Goal: Check status: Check status

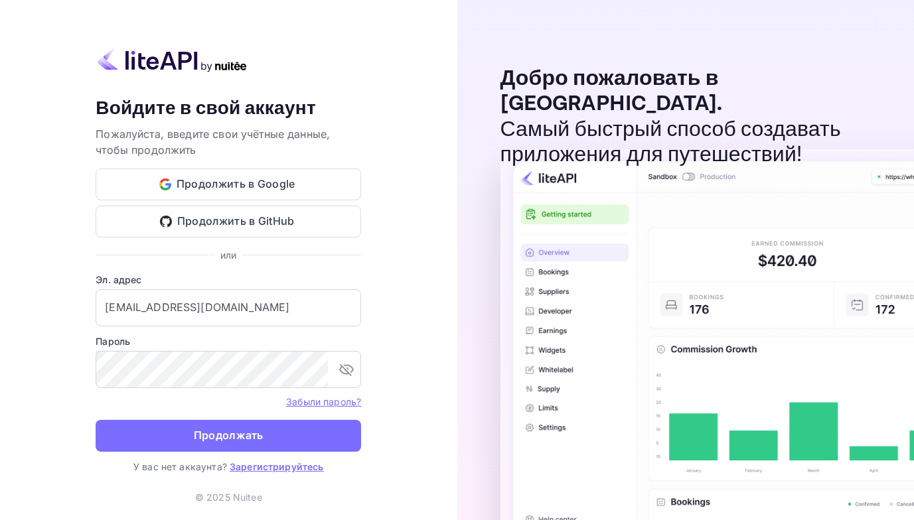
click at [170, 434] on button "Продолжать" at bounding box center [228, 436] width 265 height 32
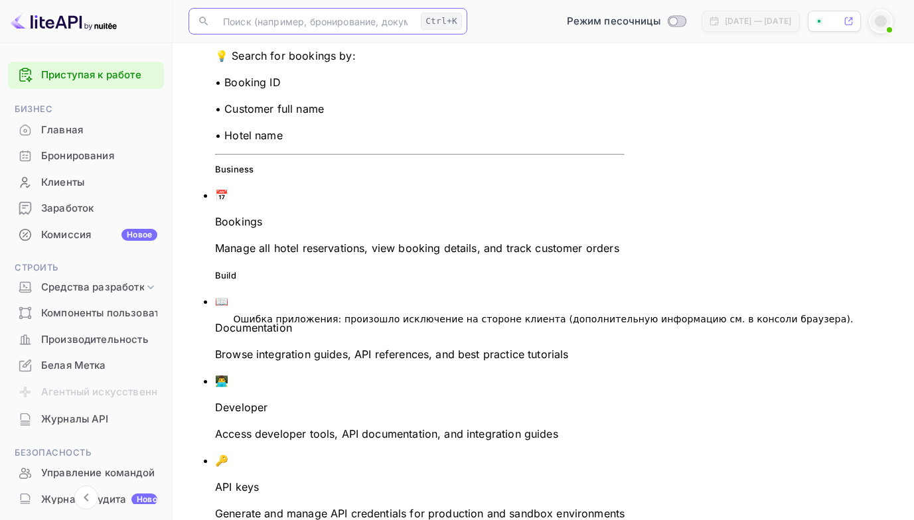
click at [273, 22] on input "text" at bounding box center [315, 21] width 200 height 27
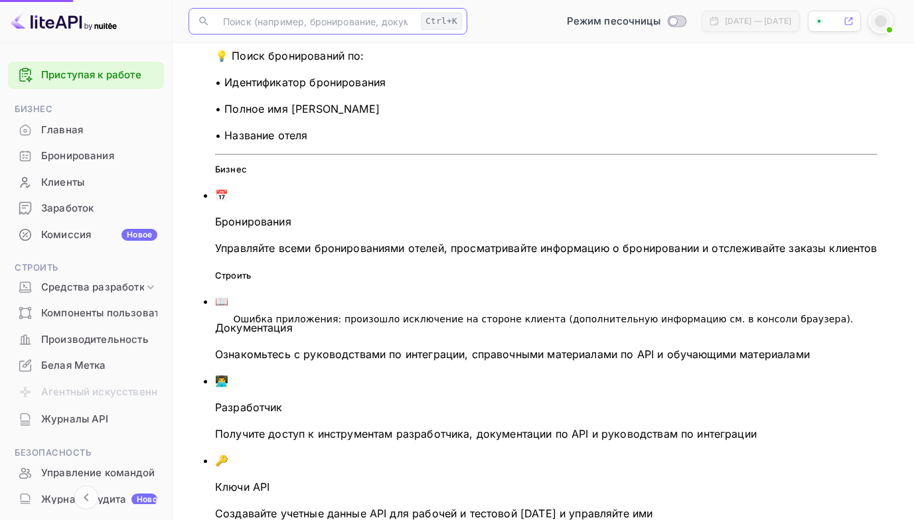
paste input "9581589"
type input "9581589"
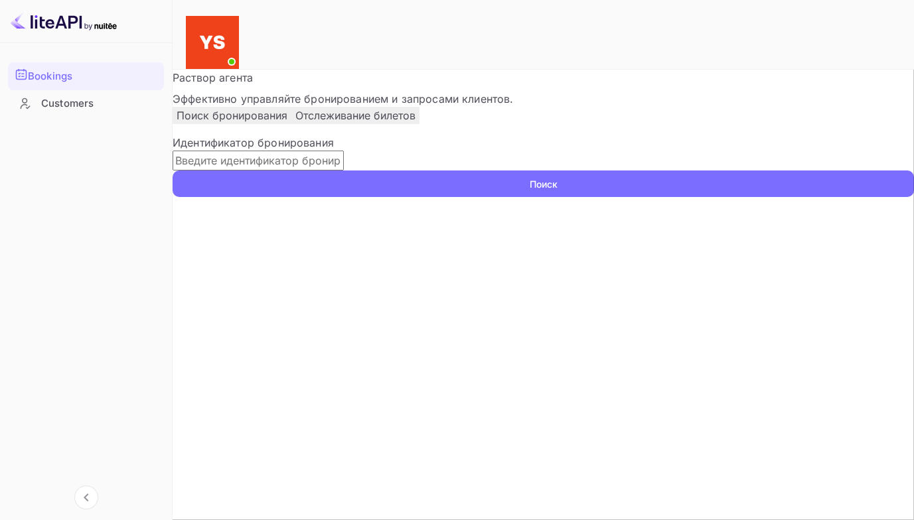
click at [287, 171] on input "text" at bounding box center [258, 161] width 171 height 20
paste input "9581589"
click at [173, 171] on button "Поиск" at bounding box center [543, 184] width 741 height 27
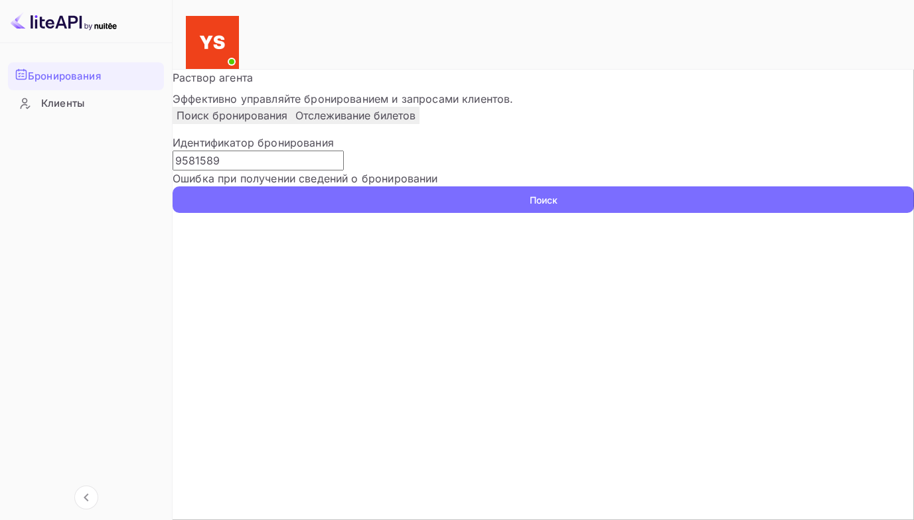
click at [218, 171] on input "9581589" at bounding box center [258, 161] width 171 height 20
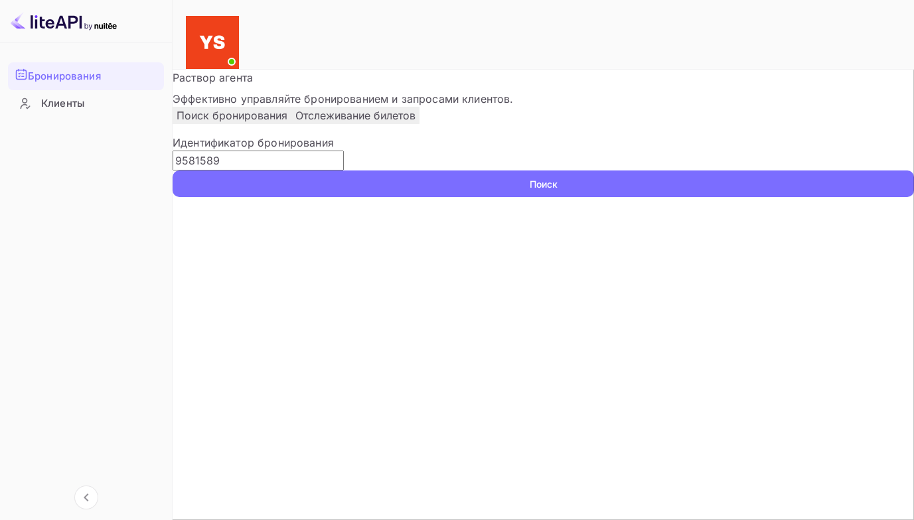
type input "9581589"
click at [173, 171] on button "Поиск" at bounding box center [543, 184] width 741 height 27
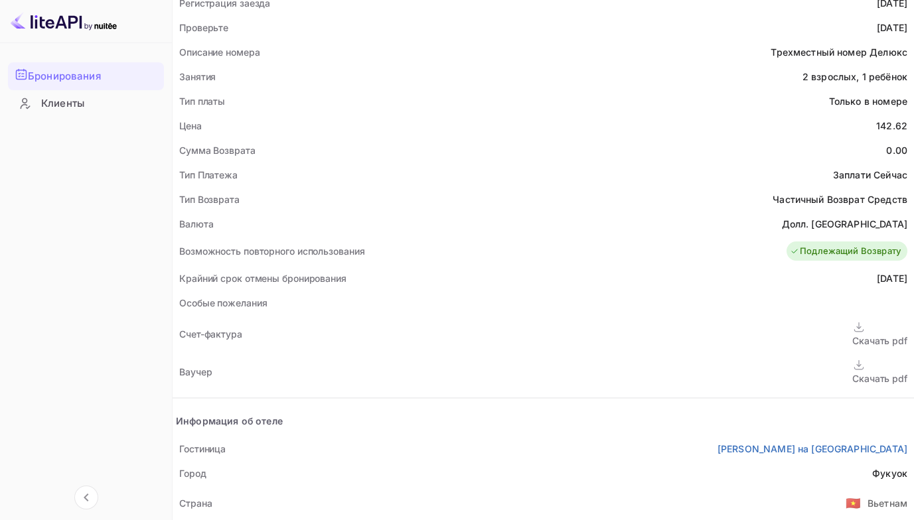
scroll to position [531, 0]
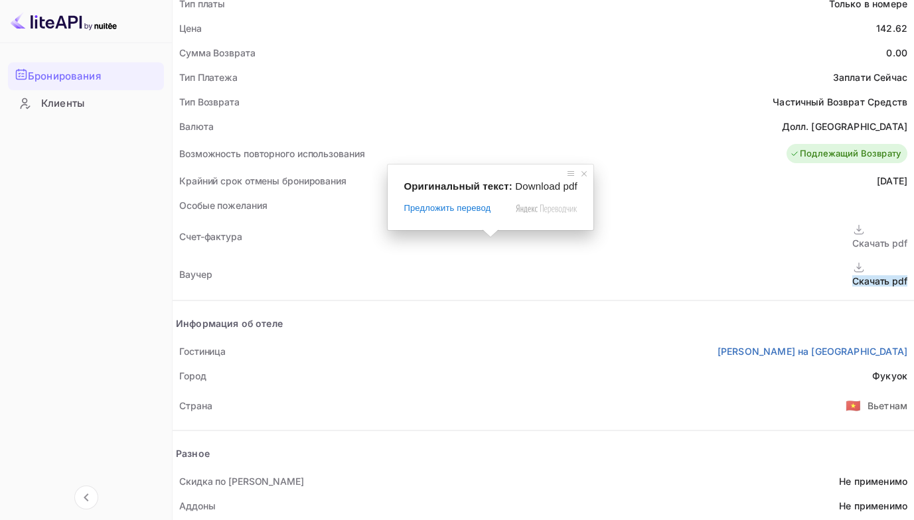
click at [852, 275] on ya-tr-span "Скачать pdf" at bounding box center [879, 280] width 55 height 11
